Goal: Register for event/course

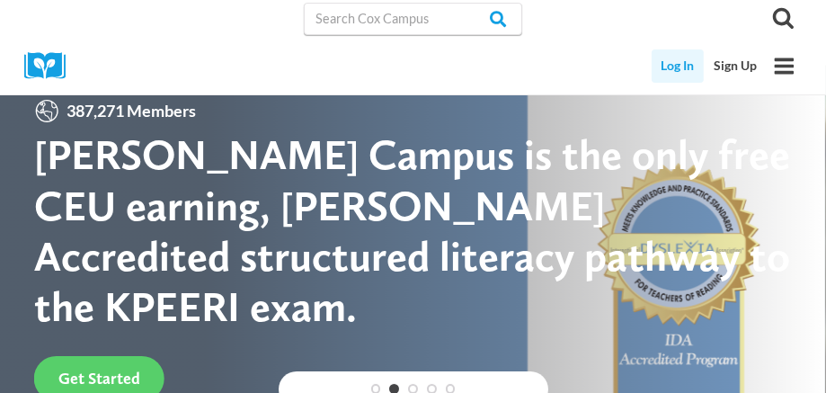
click at [674, 69] on link "Log In" at bounding box center [677, 65] width 53 height 33
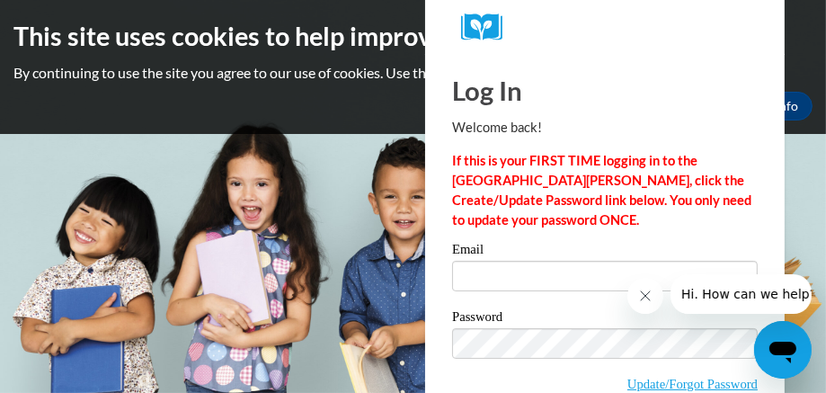
click at [527, 269] on input "Email" at bounding box center [605, 276] width 306 height 31
click at [496, 270] on input "Email" at bounding box center [605, 276] width 306 height 31
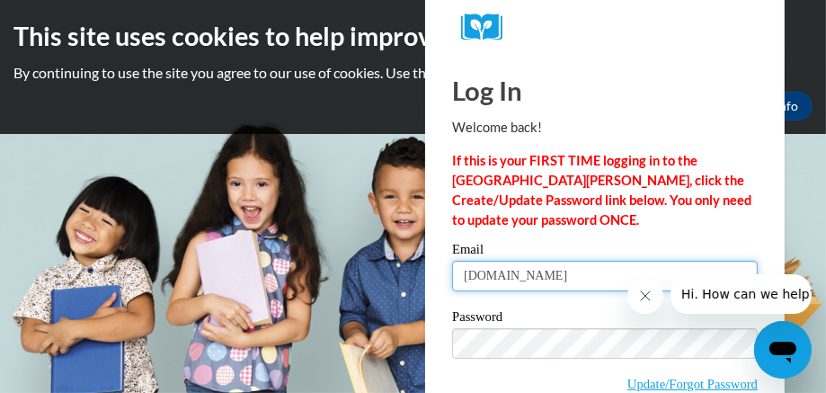
click at [541, 274] on input "sycteacher1012gmail.com" at bounding box center [605, 276] width 306 height 31
click at [547, 275] on input "sycteacher1012gmail.com" at bounding box center [605, 276] width 306 height 31
type input "[DOMAIN_NAME]"
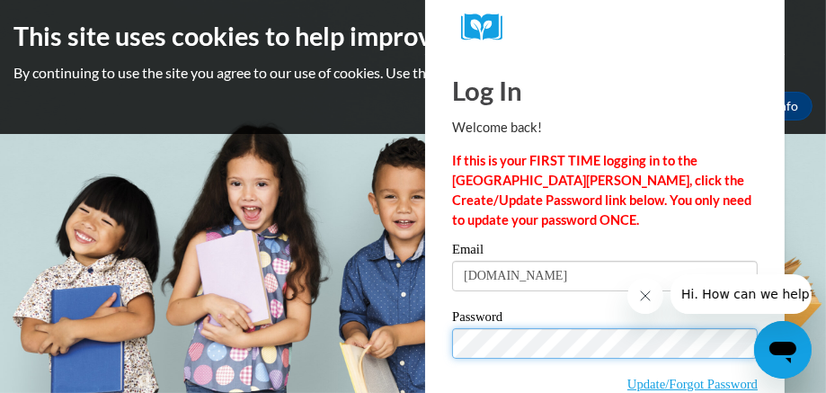
scroll to position [96, 0]
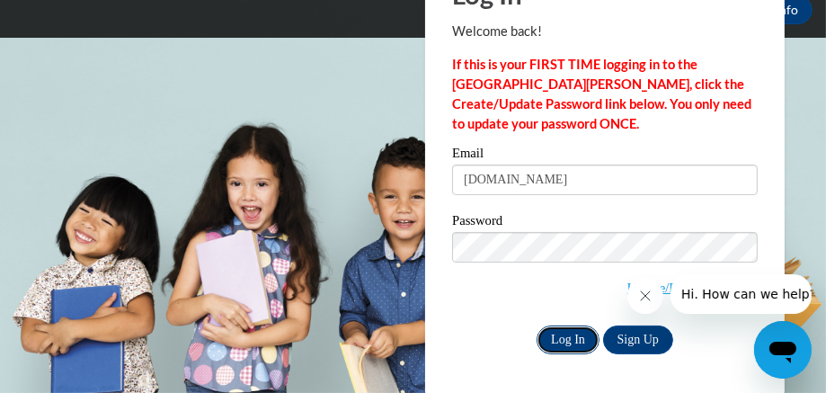
click at [566, 332] on input "Log In" at bounding box center [567, 339] width 63 height 29
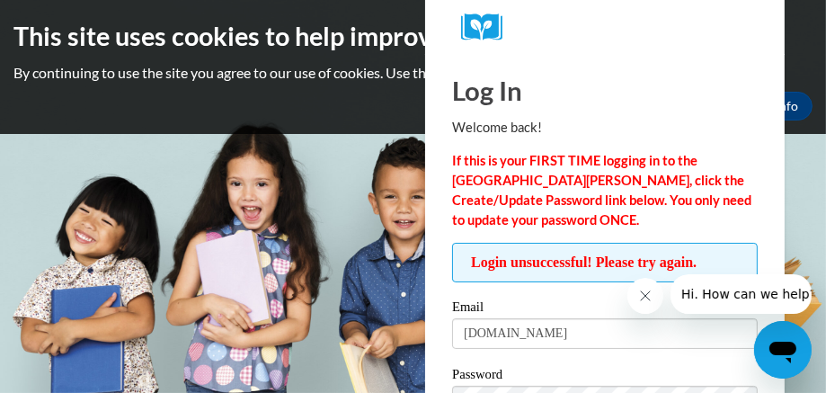
click at [645, 289] on icon "Close message from company" at bounding box center [644, 295] width 14 height 14
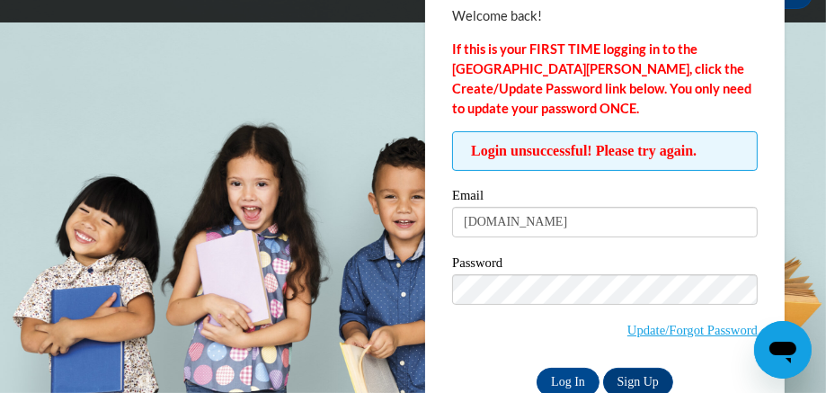
scroll to position [113, 0]
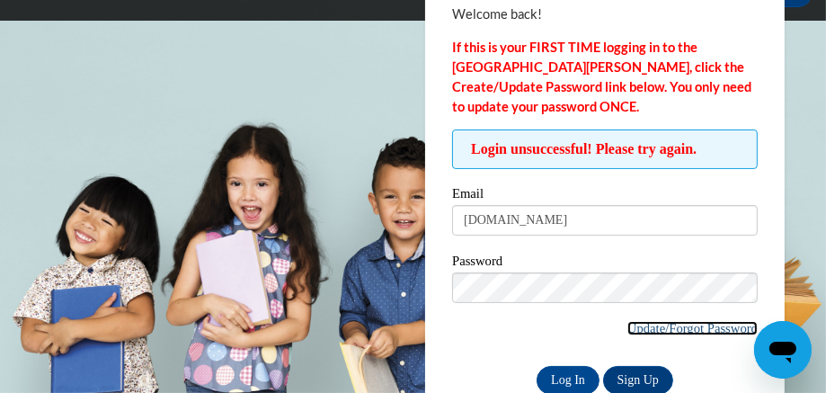
click at [723, 330] on link "Update/Forgot Password" at bounding box center [692, 328] width 130 height 14
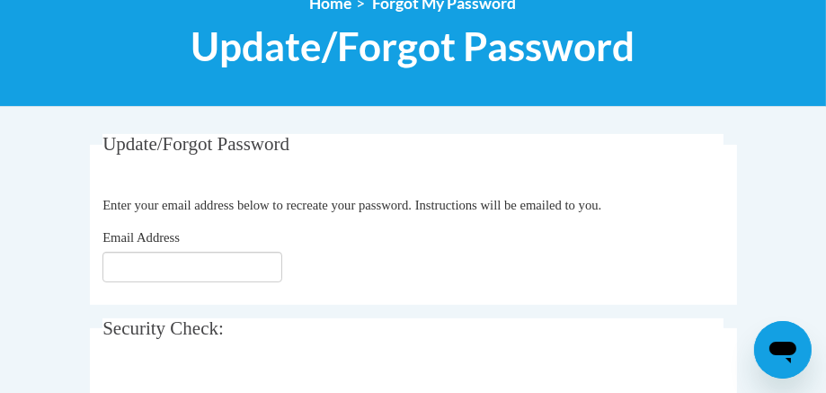
scroll to position [223, 0]
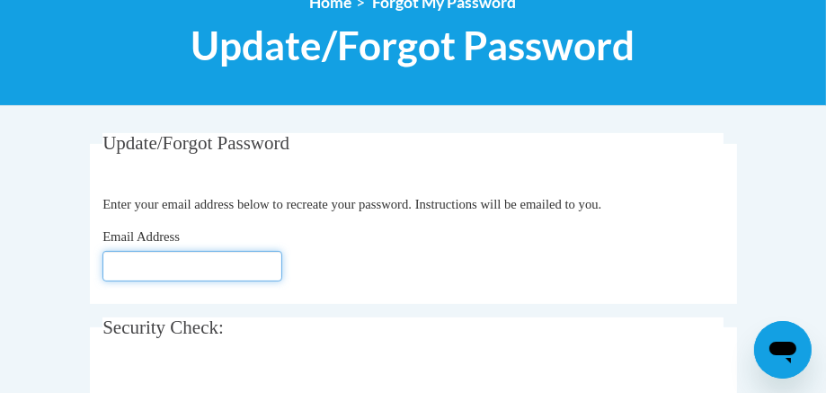
click at [122, 269] on input "Email Address" at bounding box center [192, 266] width 180 height 31
type input "e"
type input "[DOMAIN_NAME]"
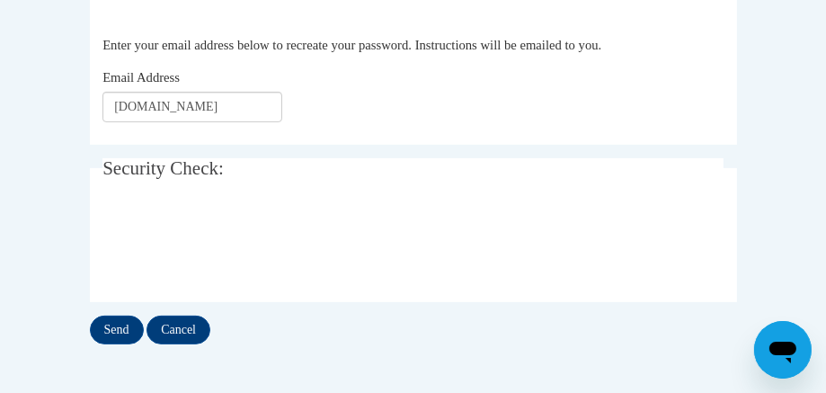
scroll to position [403, 0]
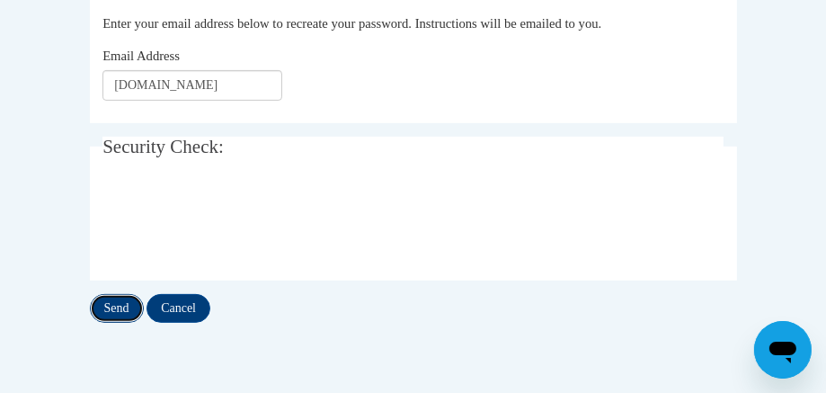
click at [123, 311] on input "Send" at bounding box center [117, 308] width 54 height 29
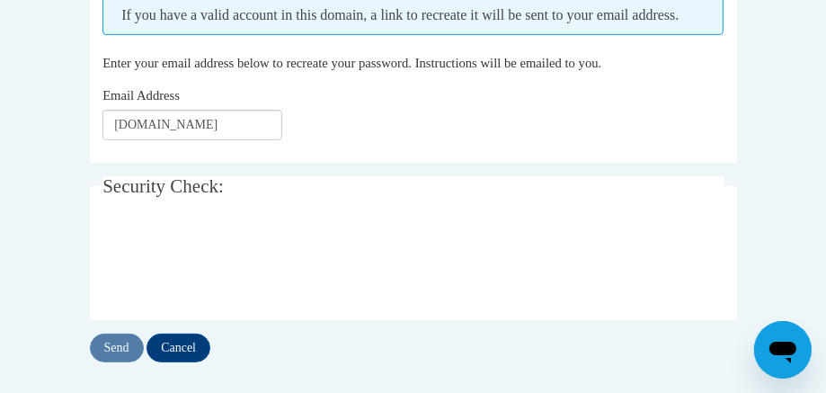
scroll to position [415, 0]
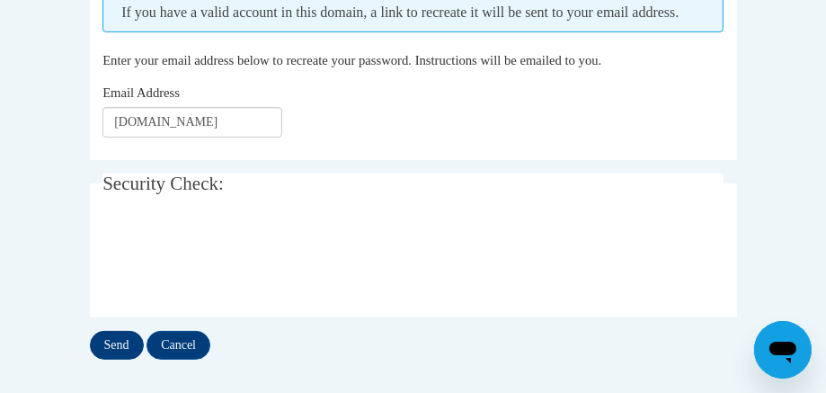
click at [116, 359] on input "Send" at bounding box center [117, 345] width 54 height 29
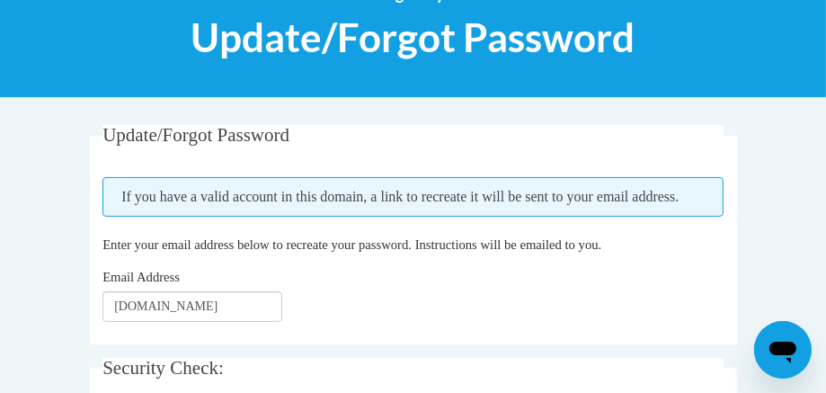
scroll to position [232, 0]
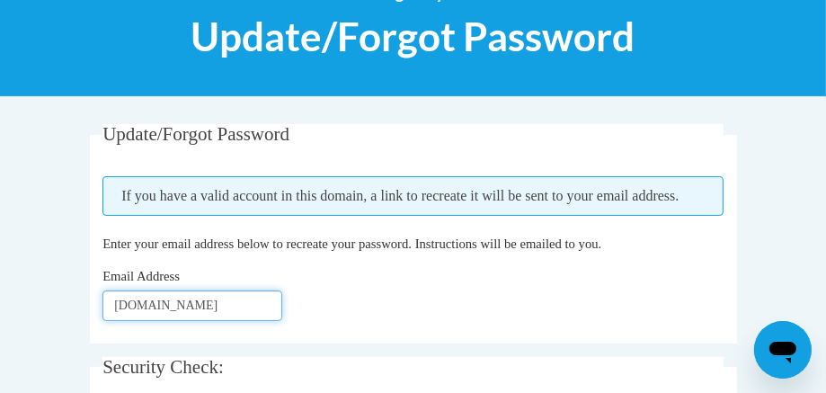
click at [263, 318] on input "sycteacher101gmail.com" at bounding box center [192, 305] width 180 height 31
type input "s"
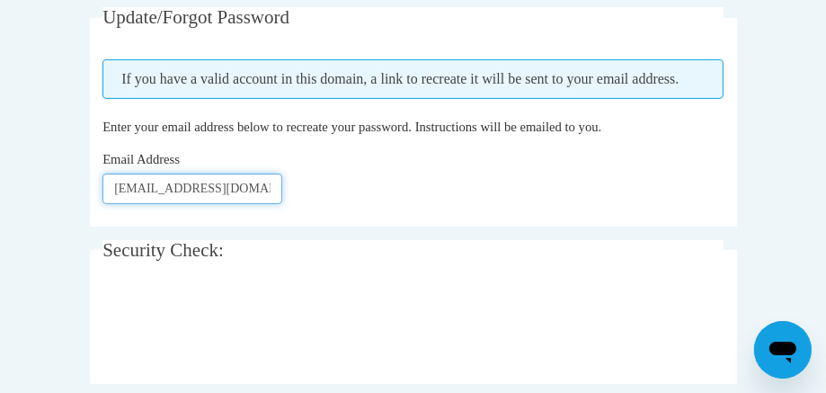
scroll to position [351, 0]
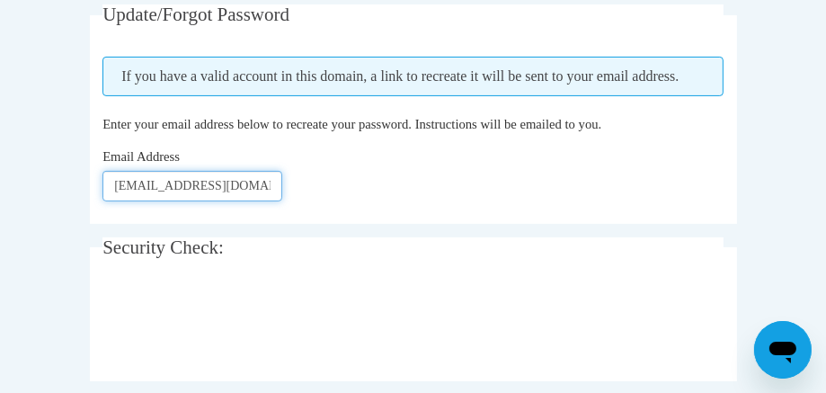
type input "sycteacher101@gmail.com"
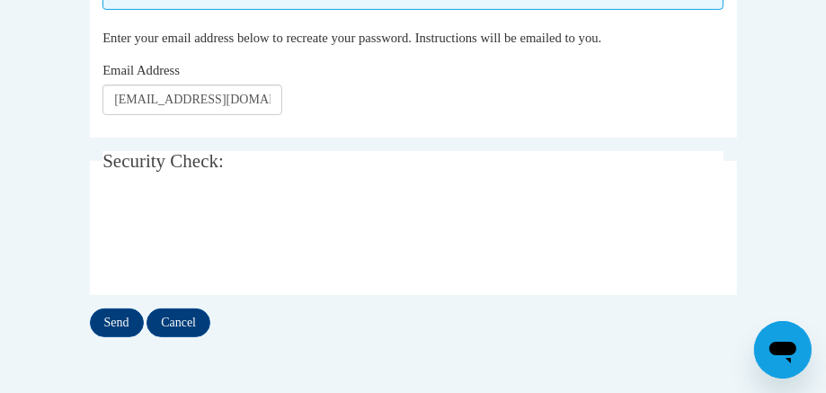
scroll to position [438, 0]
click at [122, 337] on input "Send" at bounding box center [117, 322] width 54 height 29
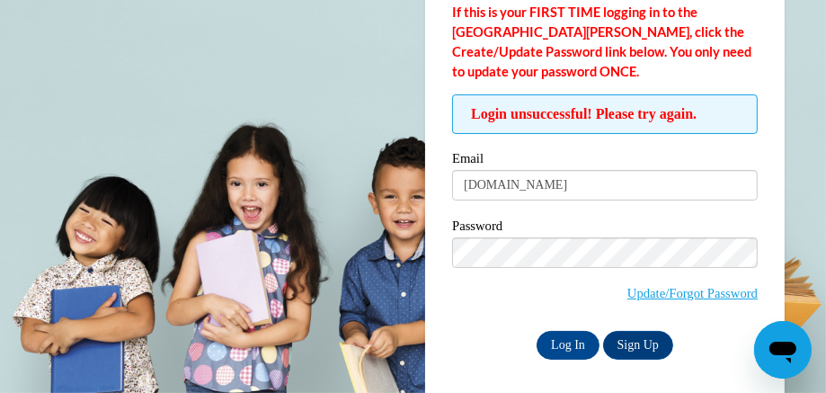
scroll to position [154, 0]
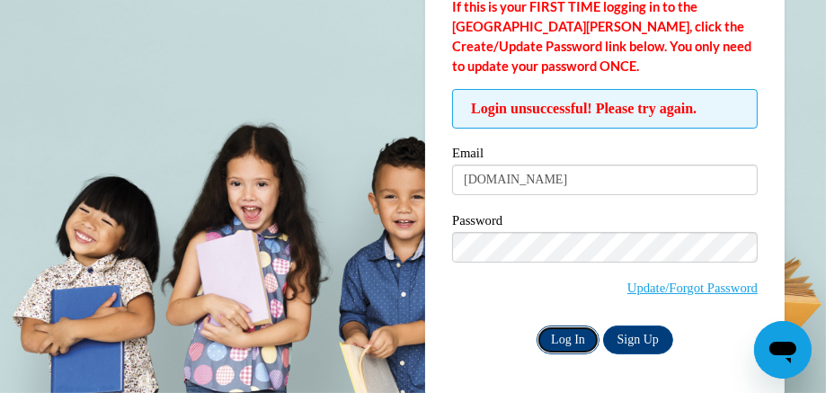
click at [575, 337] on input "Log In" at bounding box center [567, 339] width 63 height 29
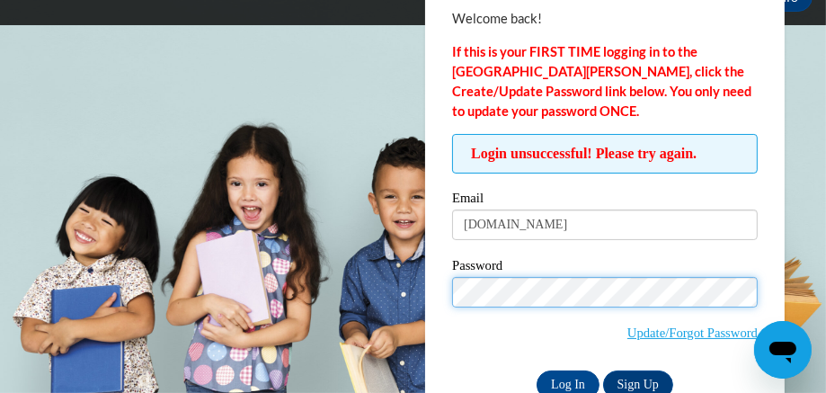
scroll to position [154, 0]
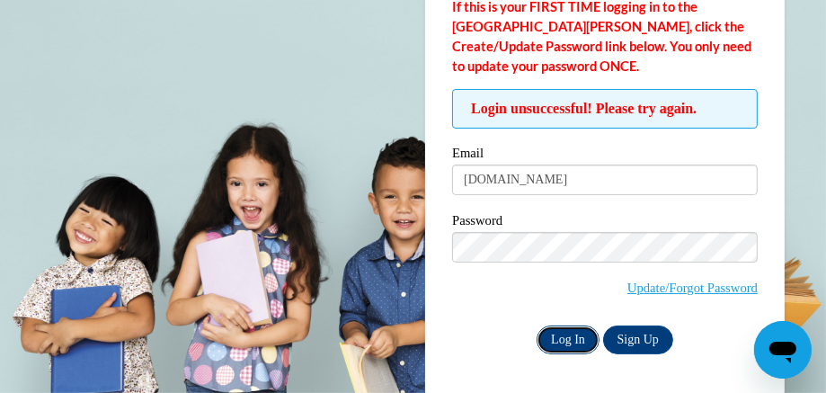
click at [571, 330] on input "Log In" at bounding box center [567, 339] width 63 height 29
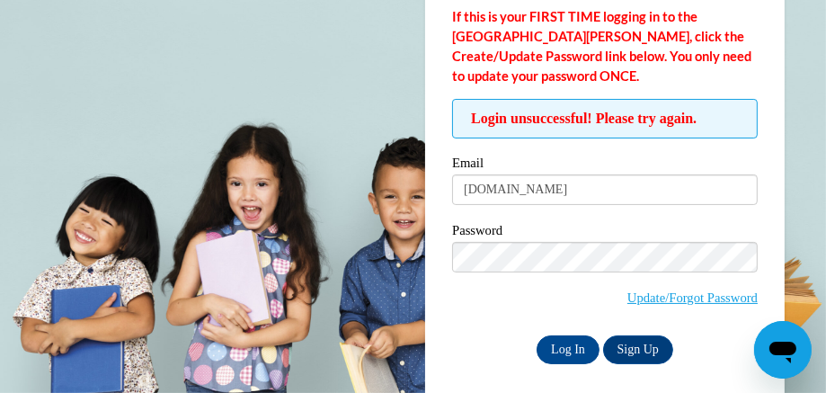
scroll to position [154, 0]
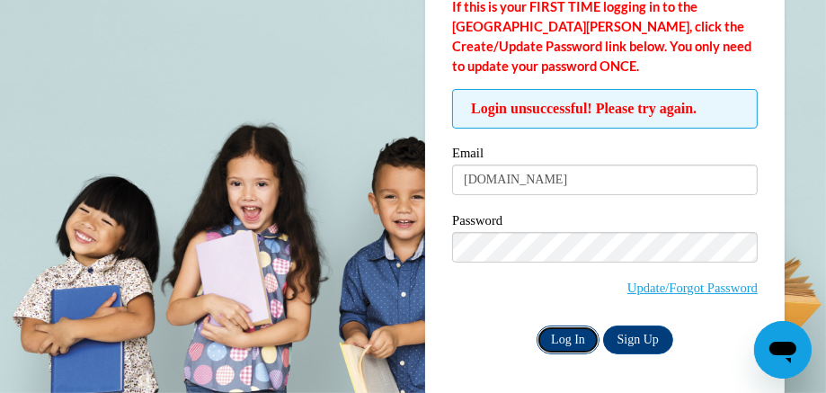
click at [570, 335] on input "Log In" at bounding box center [567, 339] width 63 height 29
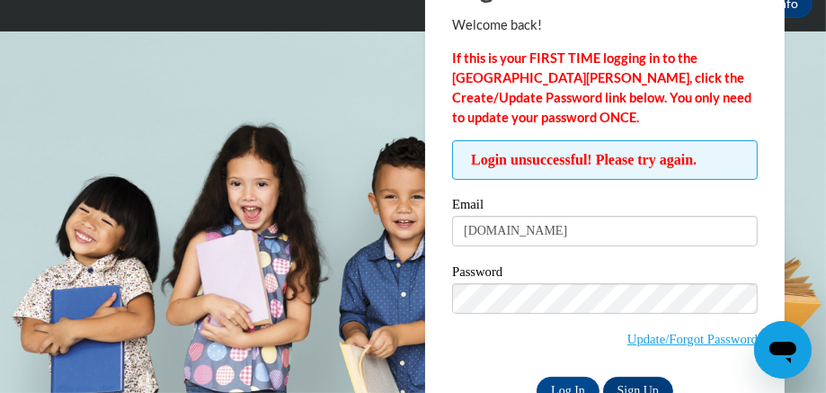
scroll to position [154, 0]
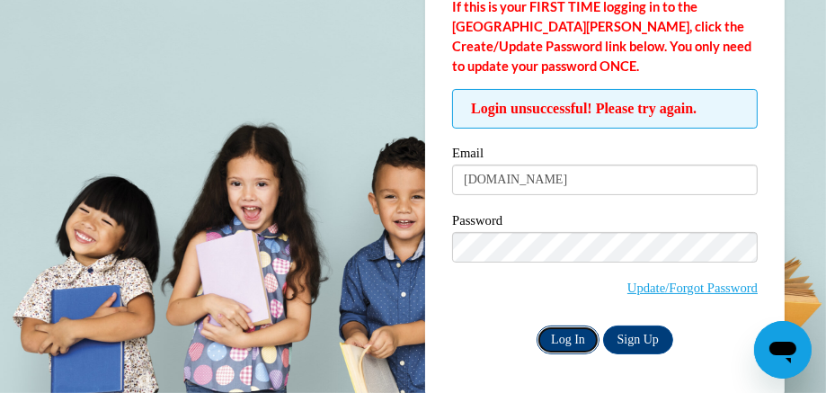
click at [571, 332] on input "Log In" at bounding box center [567, 339] width 63 height 29
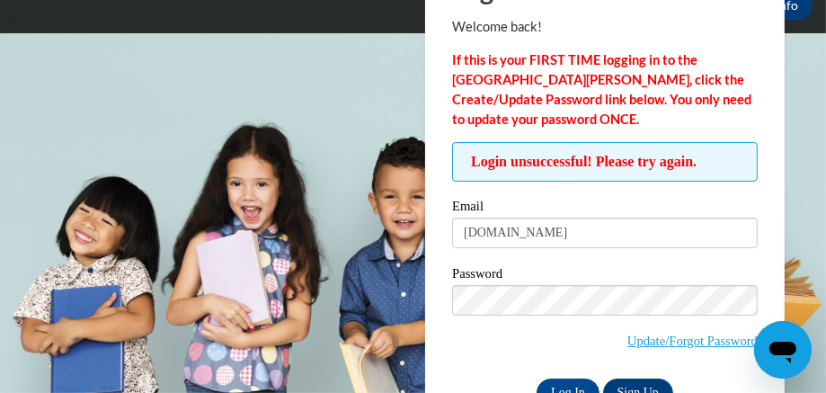
scroll to position [102, 0]
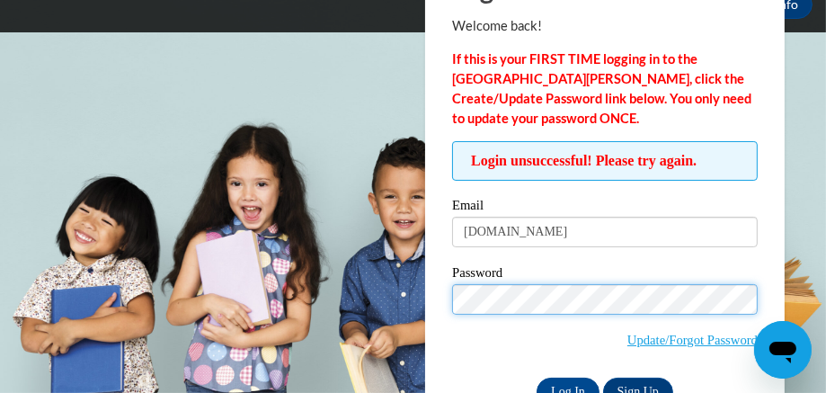
click at [536, 377] on input "Log In" at bounding box center [567, 391] width 63 height 29
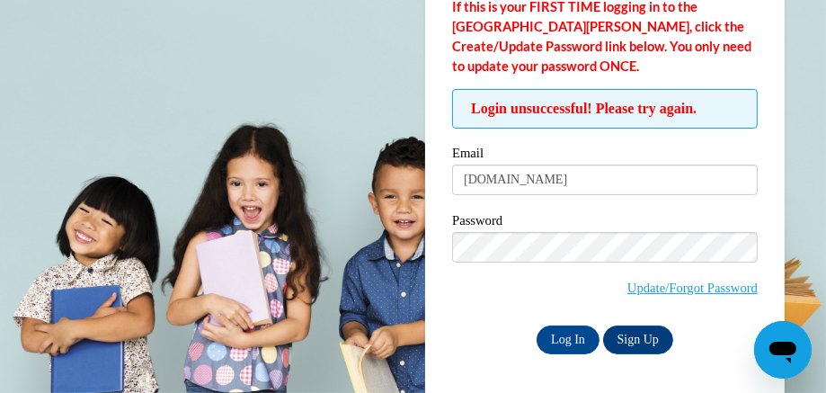
scroll to position [150, 0]
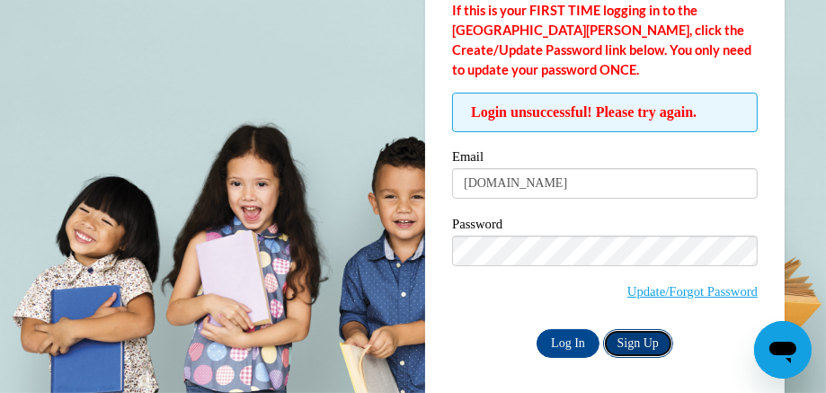
click at [638, 341] on link "Sign Up" at bounding box center [638, 343] width 70 height 29
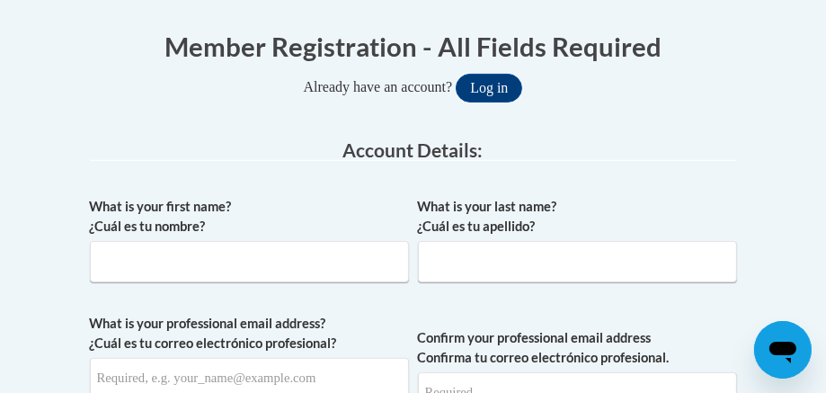
scroll to position [370, 0]
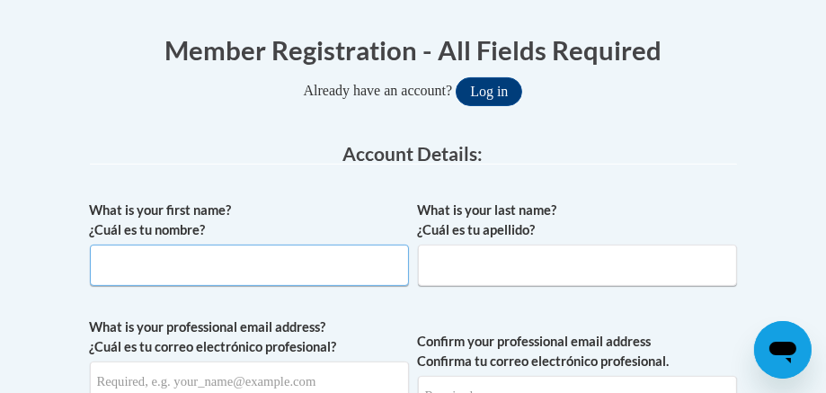
click at [319, 263] on input "What is your first name? ¿Cuál es tu nombre?" at bounding box center [249, 264] width 319 height 41
click at [306, 270] on input "What is your first name? ¿Cuál es tu nombre?" at bounding box center [249, 264] width 319 height 41
type input "[PERSON_NAME]"
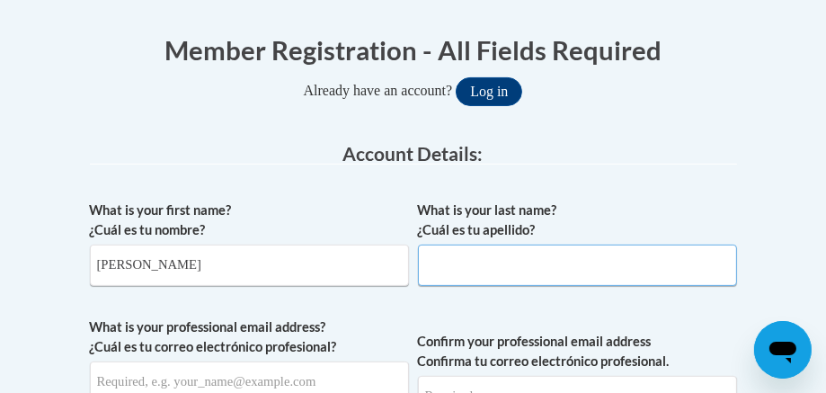
click at [595, 260] on input "What is your last name? ¿Cuál es tu apellido?" at bounding box center [577, 264] width 319 height 41
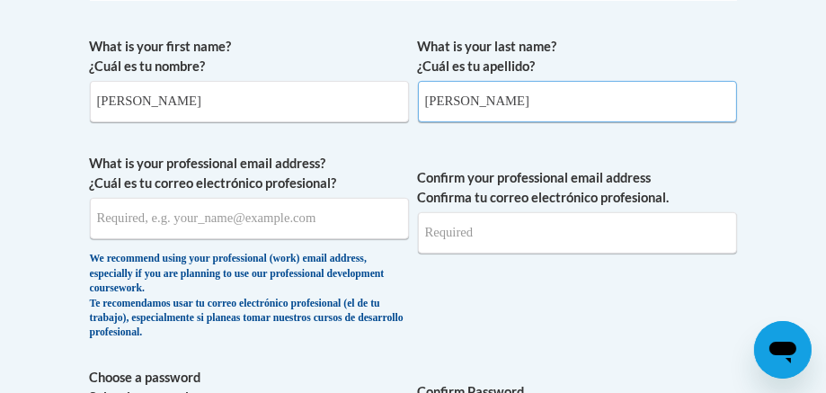
scroll to position [537, 0]
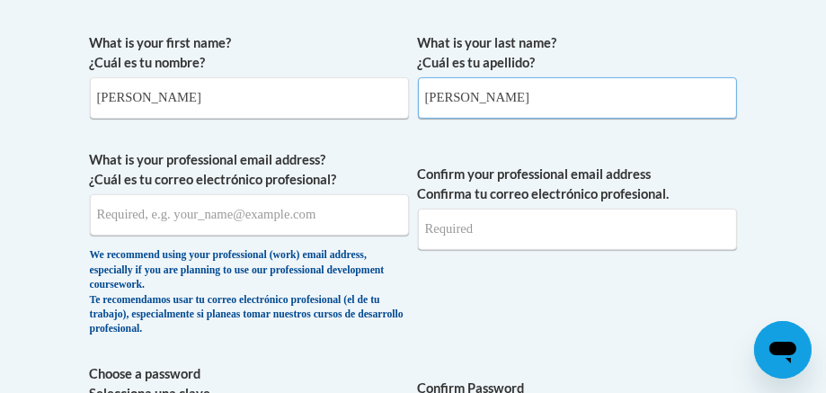
type input "[PERSON_NAME]"
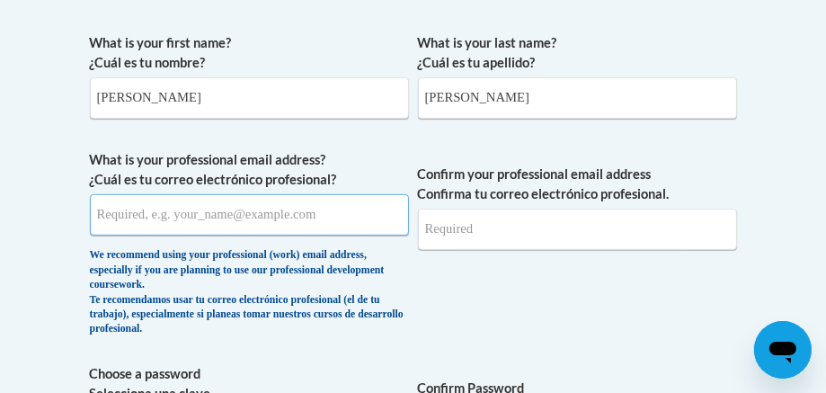
click at [274, 218] on input "What is your professional email address? ¿Cuál es tu correo electrónico profesi…" at bounding box center [249, 214] width 319 height 41
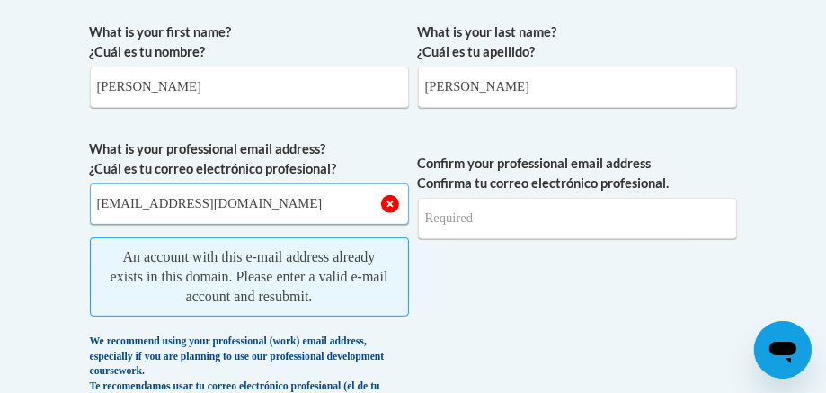
scroll to position [549, 0]
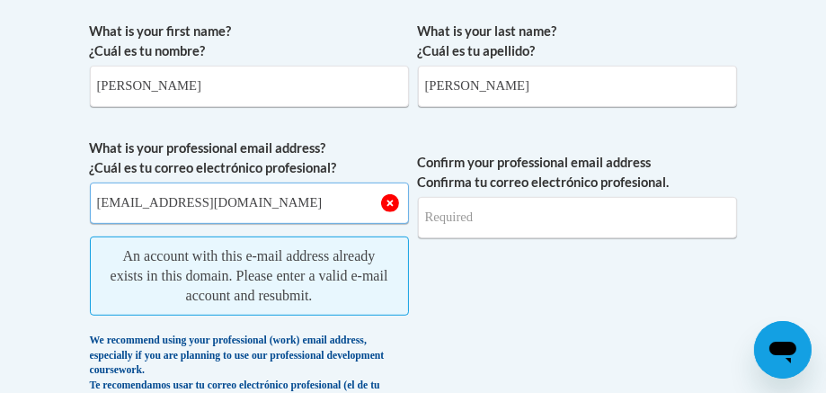
type input "[EMAIL_ADDRESS][DOMAIN_NAME]"
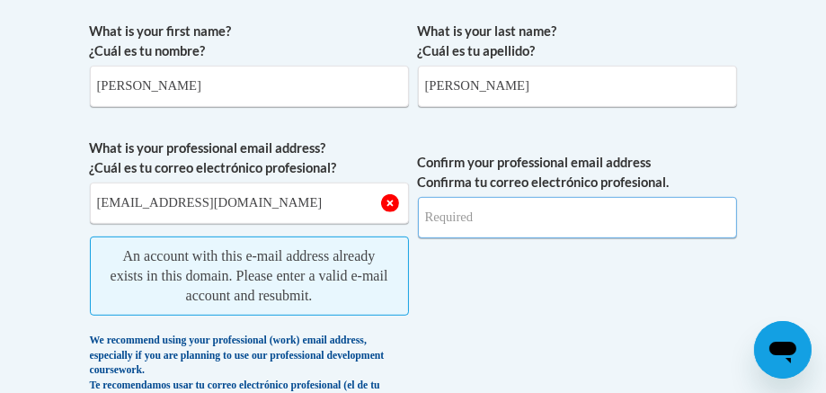
click at [489, 218] on input "Confirm your professional email address Confirma tu correo electrónico profesio…" at bounding box center [577, 217] width 319 height 41
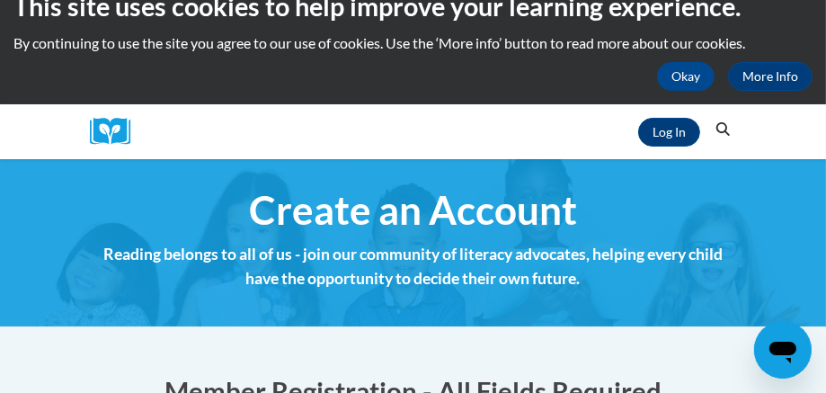
scroll to position [28, 0]
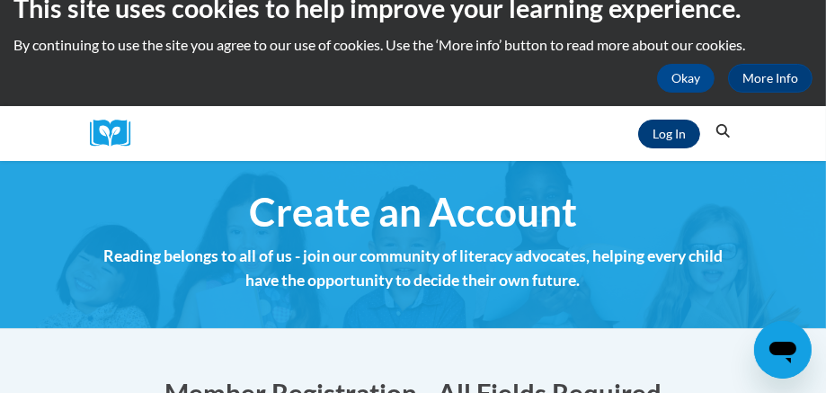
type input "[EMAIL_ADDRESS][DOMAIN_NAME]"
click at [667, 137] on link "Log In" at bounding box center [669, 134] width 62 height 29
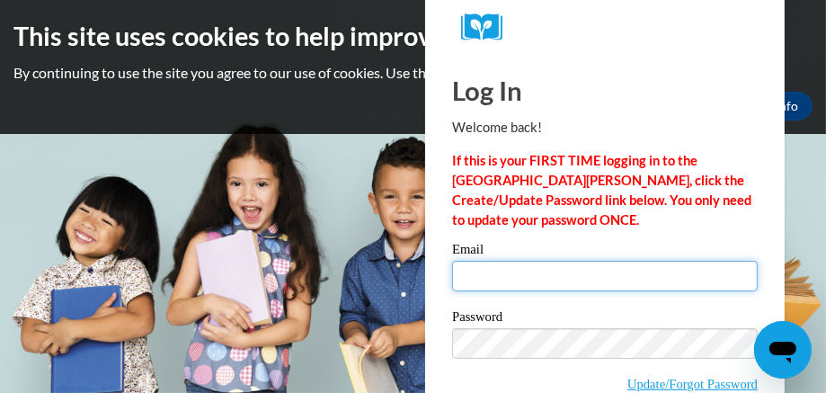
click at [507, 269] on input "Email" at bounding box center [605, 276] width 306 height 31
type input "sycteacher101@gmail.com"
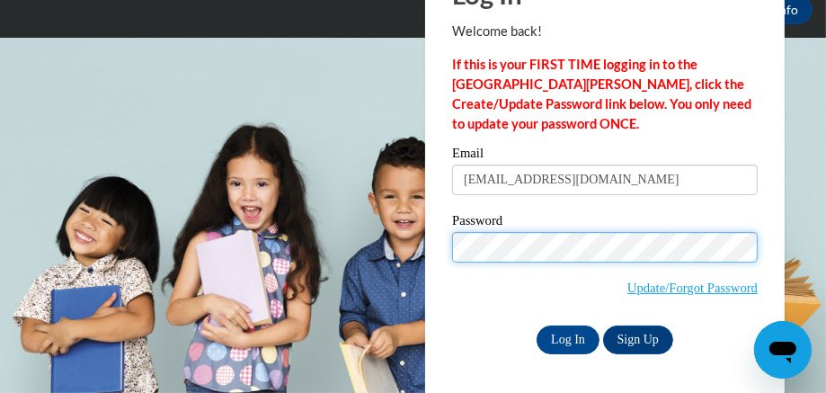
scroll to position [92, 0]
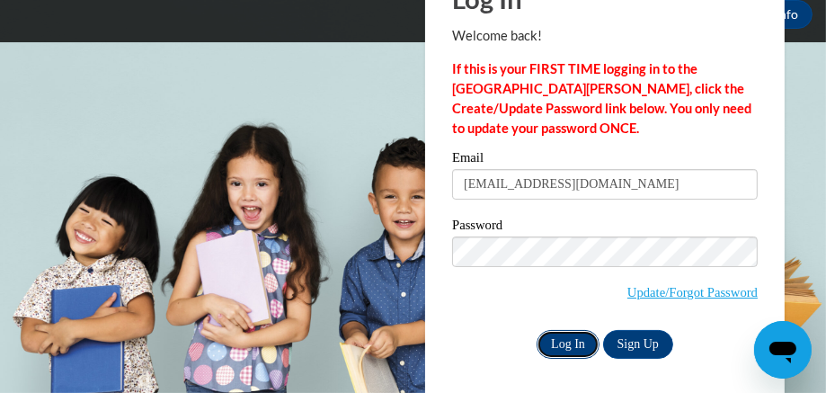
click at [571, 349] on input "Log In" at bounding box center [567, 344] width 63 height 29
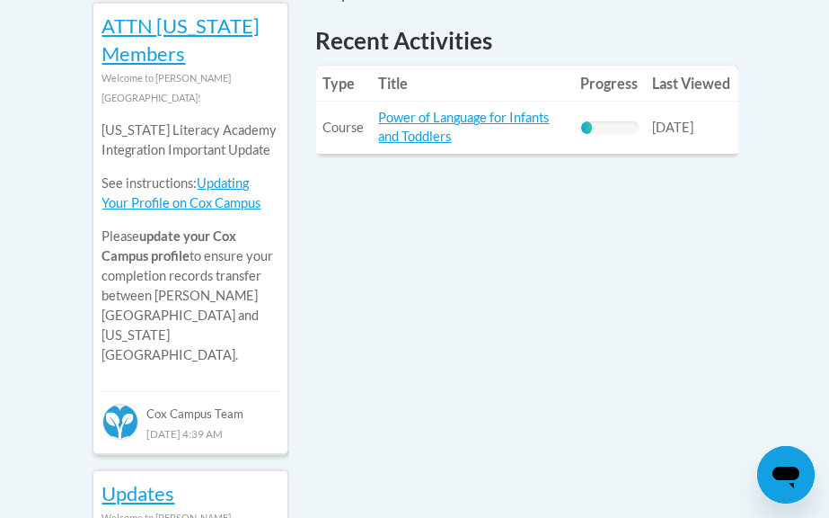
scroll to position [908, 0]
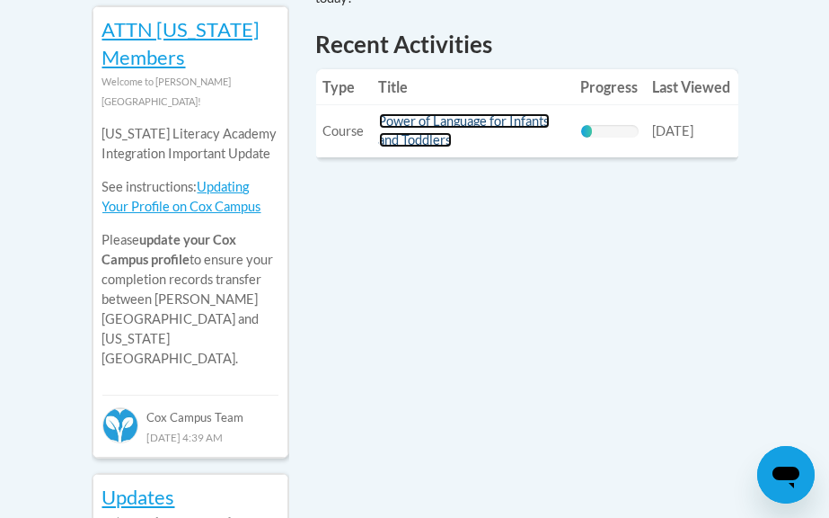
click at [489, 127] on link "Power of Language for Infants and Toddlers" at bounding box center [464, 130] width 171 height 34
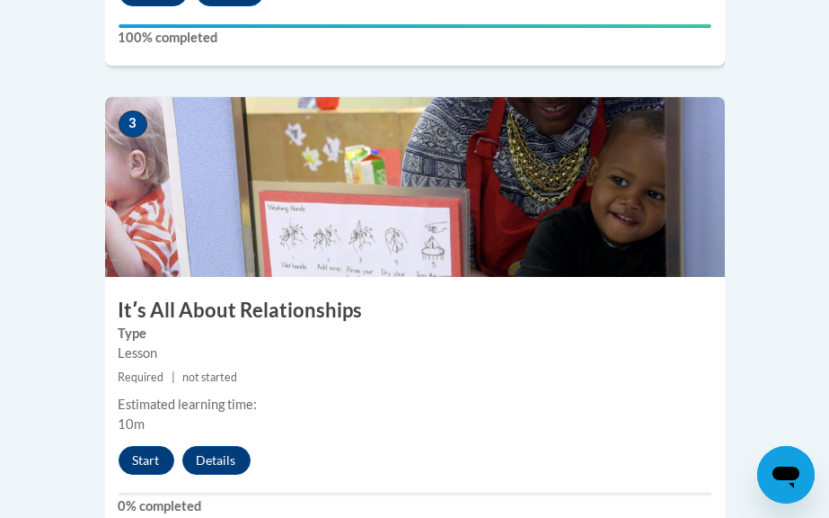
scroll to position [1545, 0]
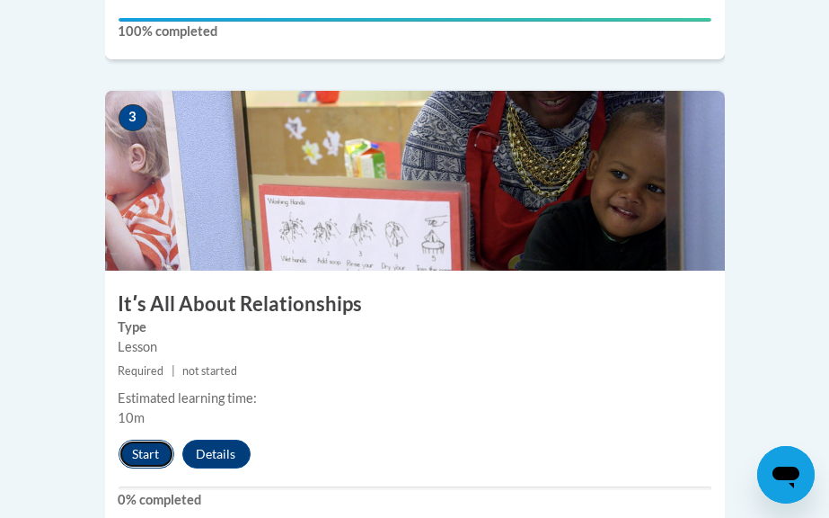
click at [144, 439] on button "Start" at bounding box center [147, 453] width 56 height 29
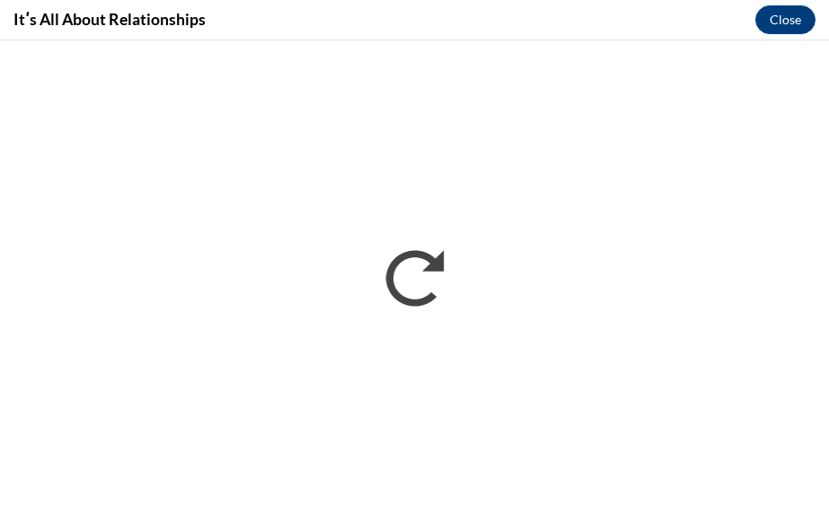
scroll to position [0, 0]
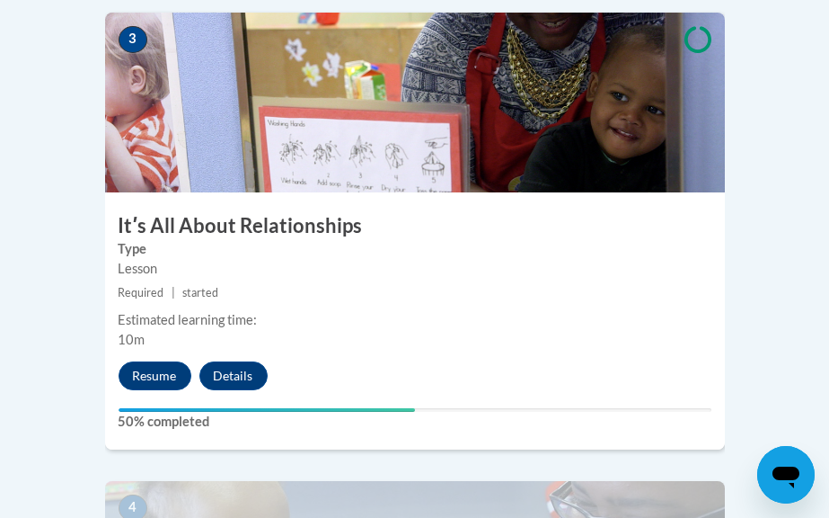
scroll to position [1625, 0]
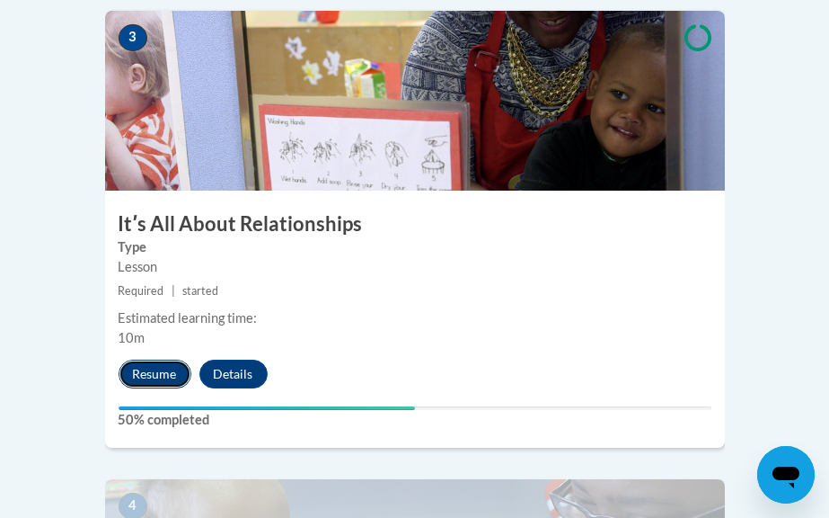
click at [158, 359] on button "Resume" at bounding box center [155, 373] width 73 height 29
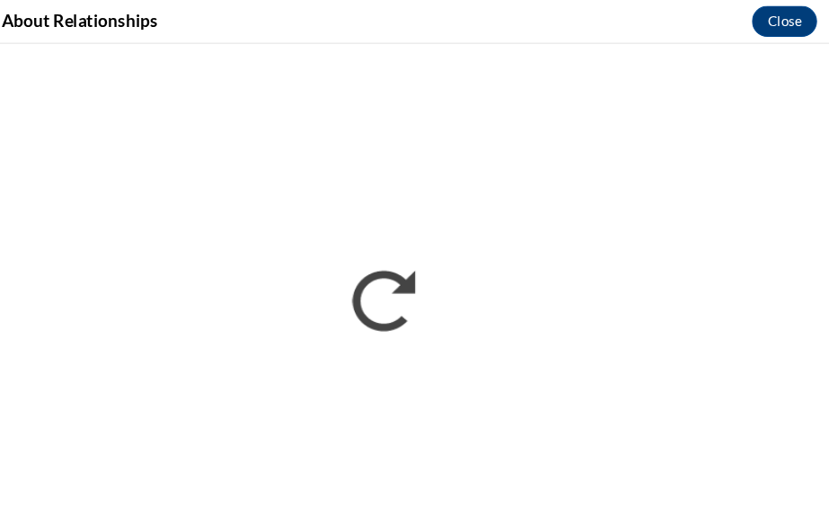
scroll to position [1630, 0]
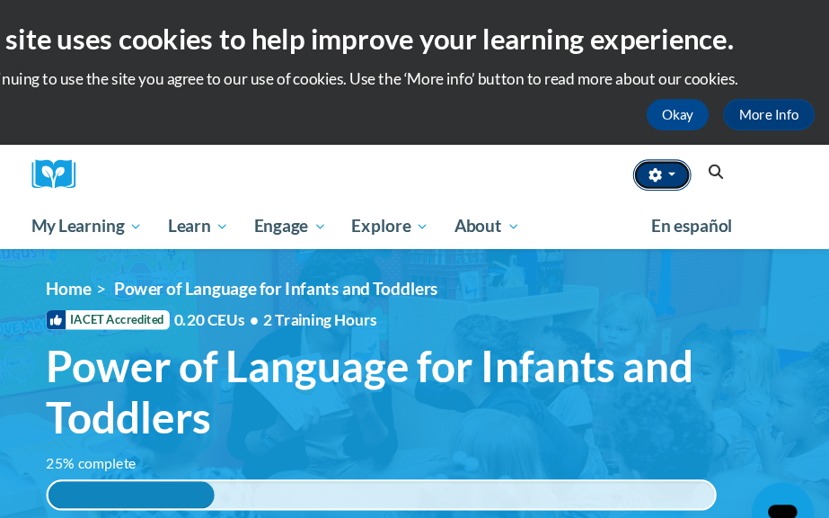
click at [683, 160] on span "button" at bounding box center [683, 161] width 7 height 4
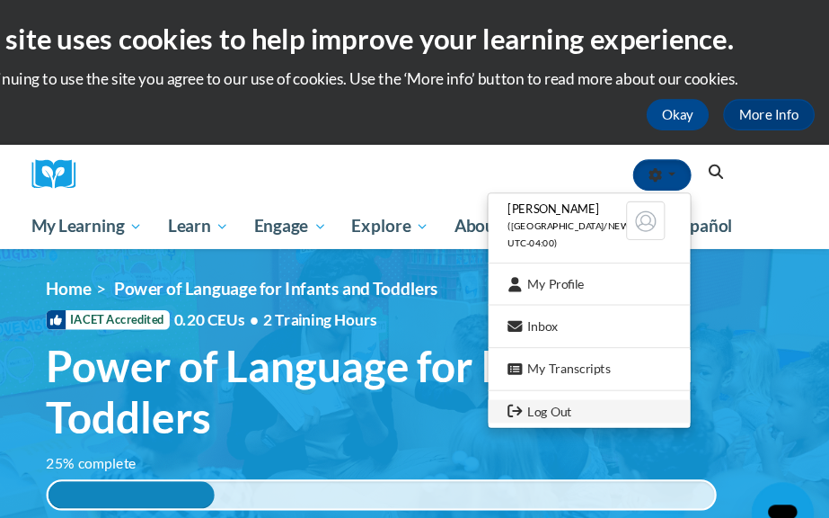
click at [580, 373] on link "Log Out" at bounding box center [607, 380] width 187 height 22
